Goal: Obtain resource: Download file/media

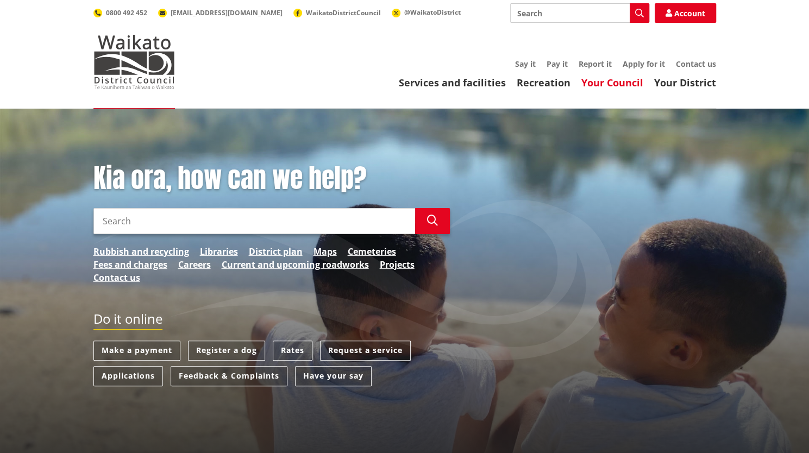
click at [596, 85] on link "Your Council" at bounding box center [612, 82] width 62 height 13
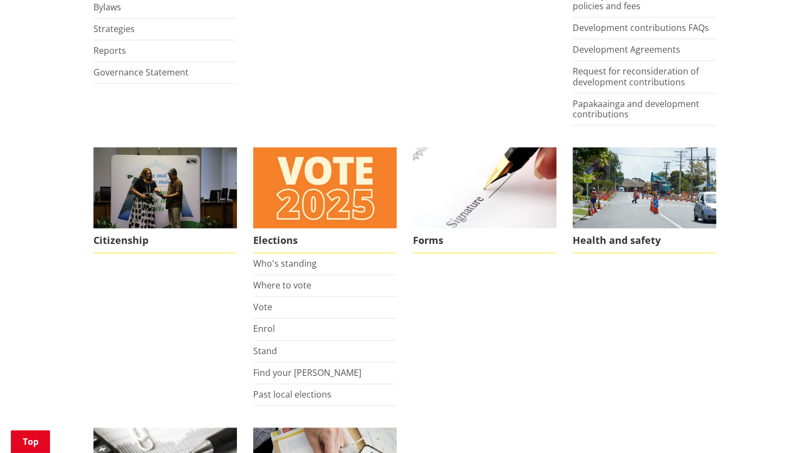
scroll to position [675, 0]
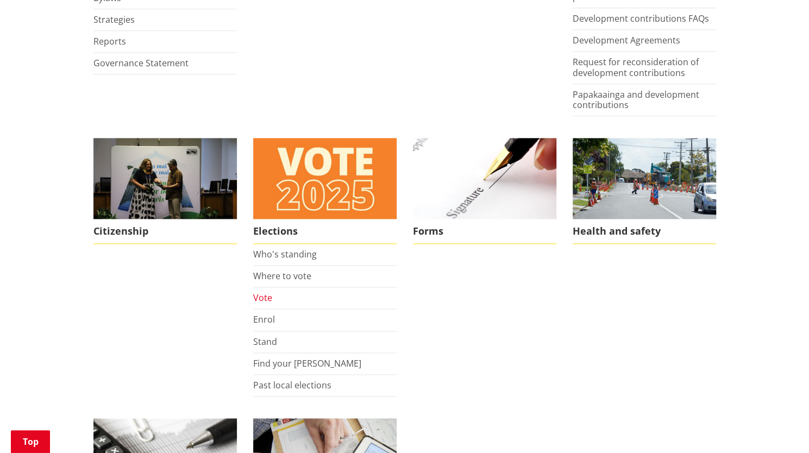
click at [267, 293] on link "Vote" at bounding box center [262, 298] width 19 height 12
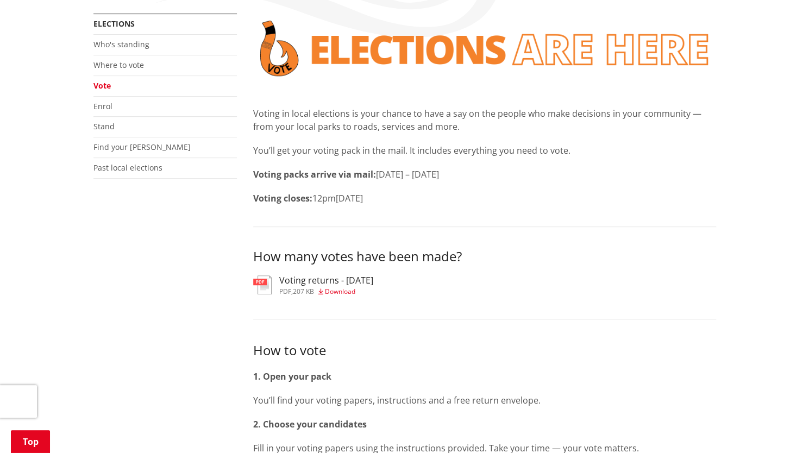
scroll to position [229, 0]
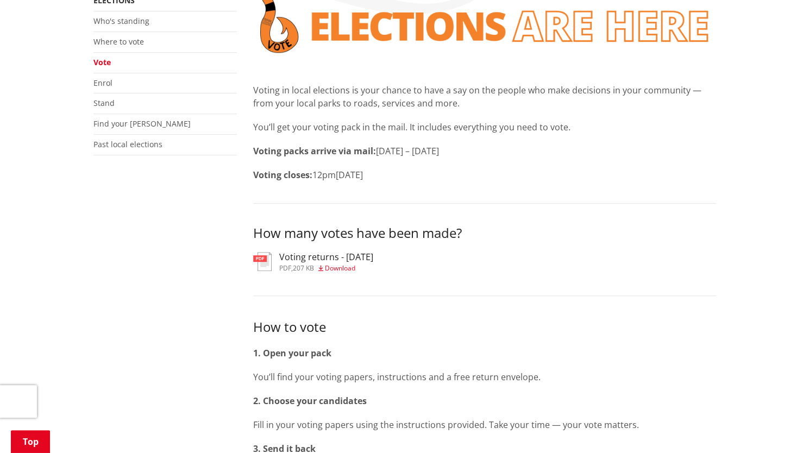
click at [336, 267] on span "Download" at bounding box center [340, 267] width 30 height 9
